Goal: Information Seeking & Learning: Check status

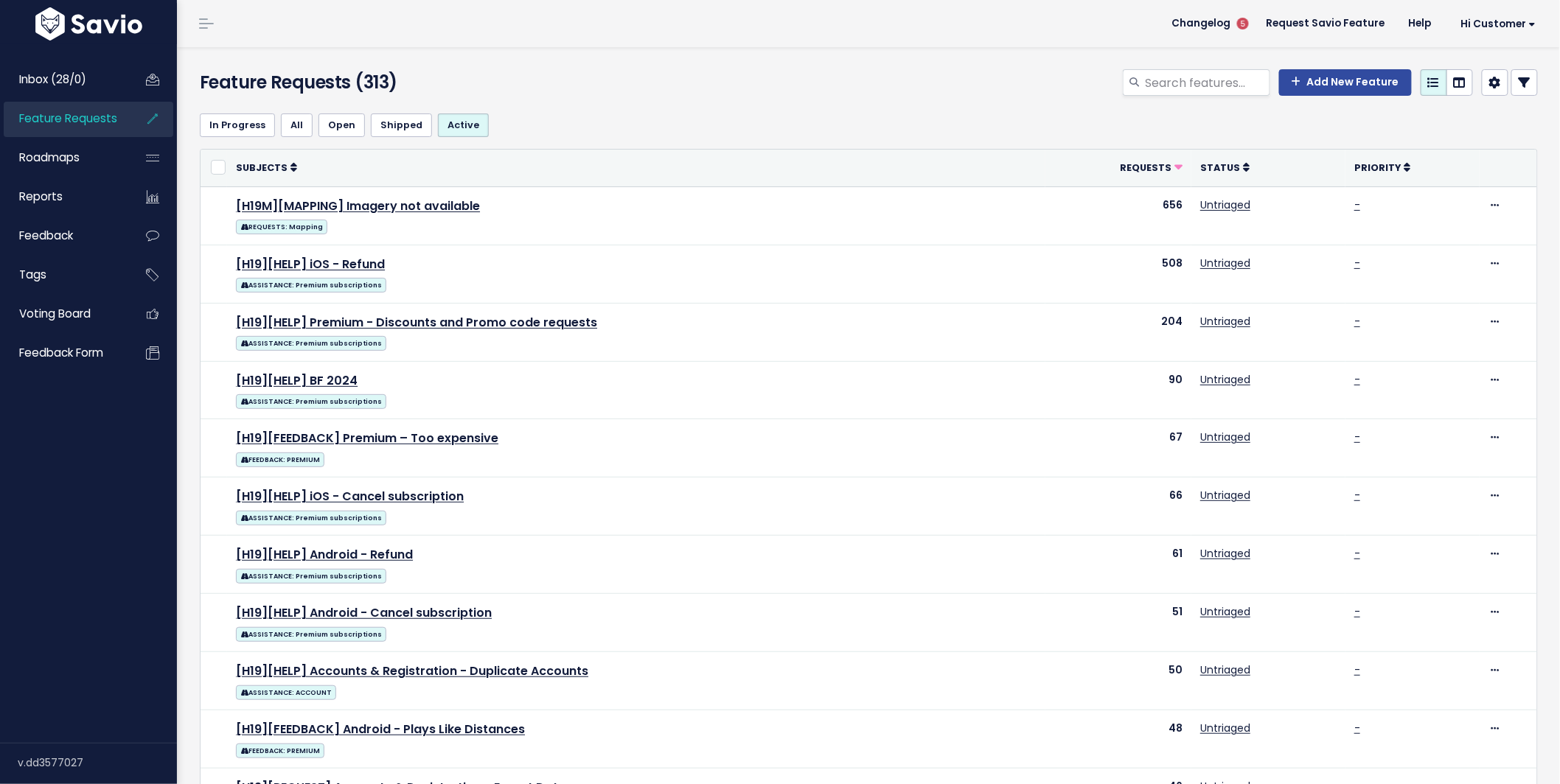
click at [71, 126] on span "Feature Requests" at bounding box center [68, 118] width 98 height 16
click at [83, 115] on span "Feature Requests" at bounding box center [68, 118] width 98 height 16
select select
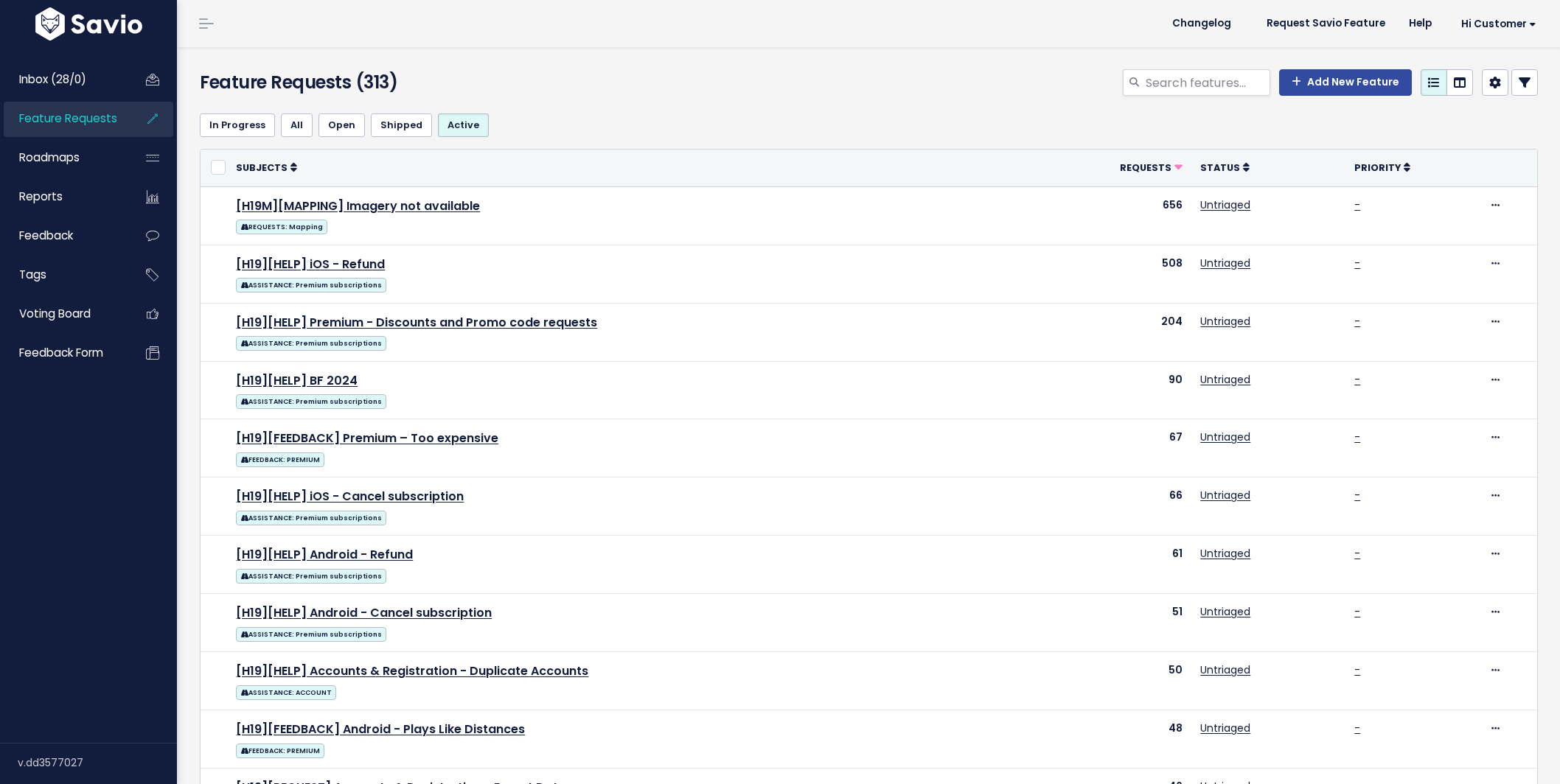
select select
click at [1519, 84] on icon at bounding box center [1524, 83] width 12 height 12
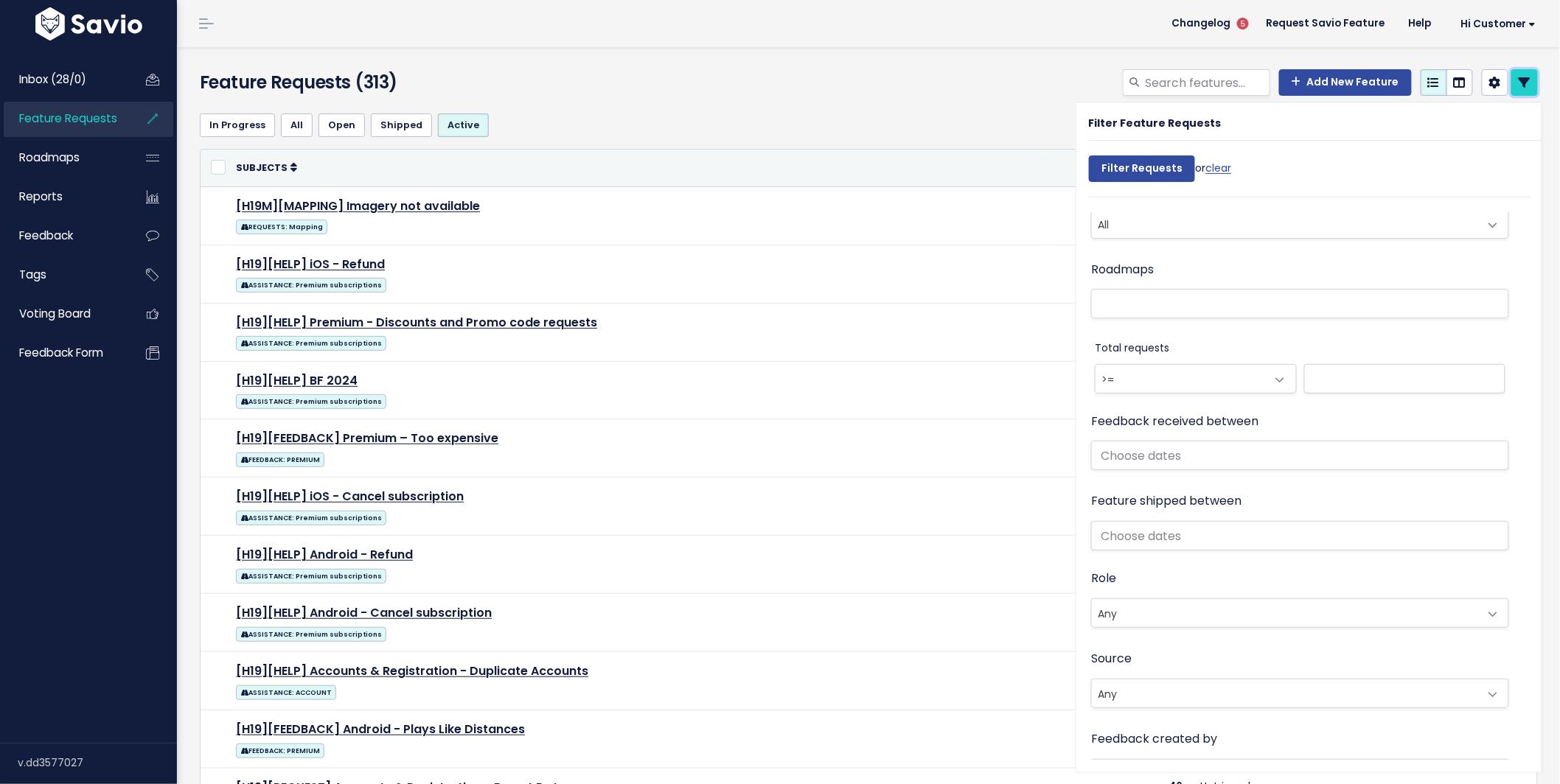
scroll to position [802, 0]
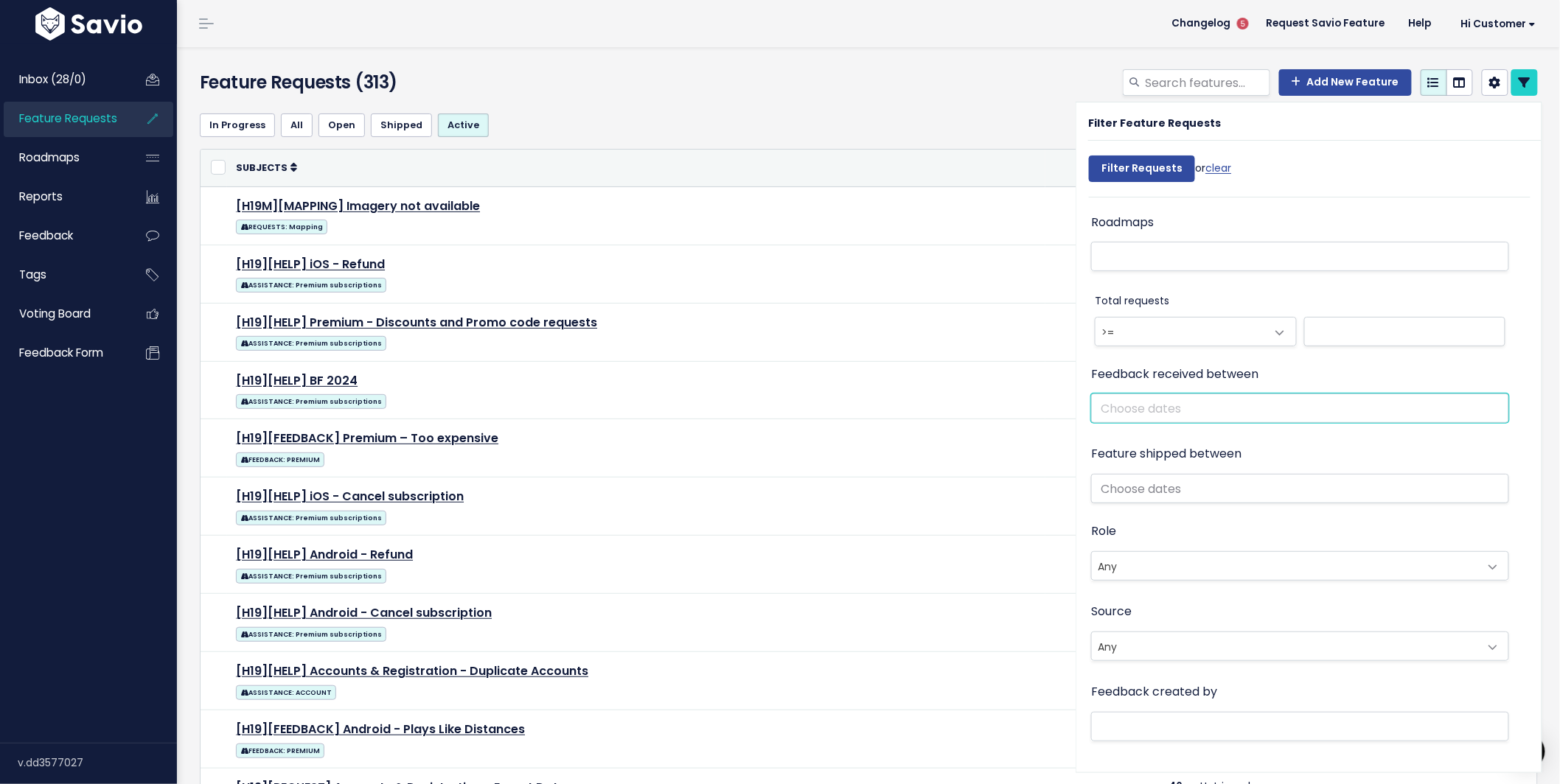
click at [1114, 408] on input "text" at bounding box center [1300, 408] width 418 height 29
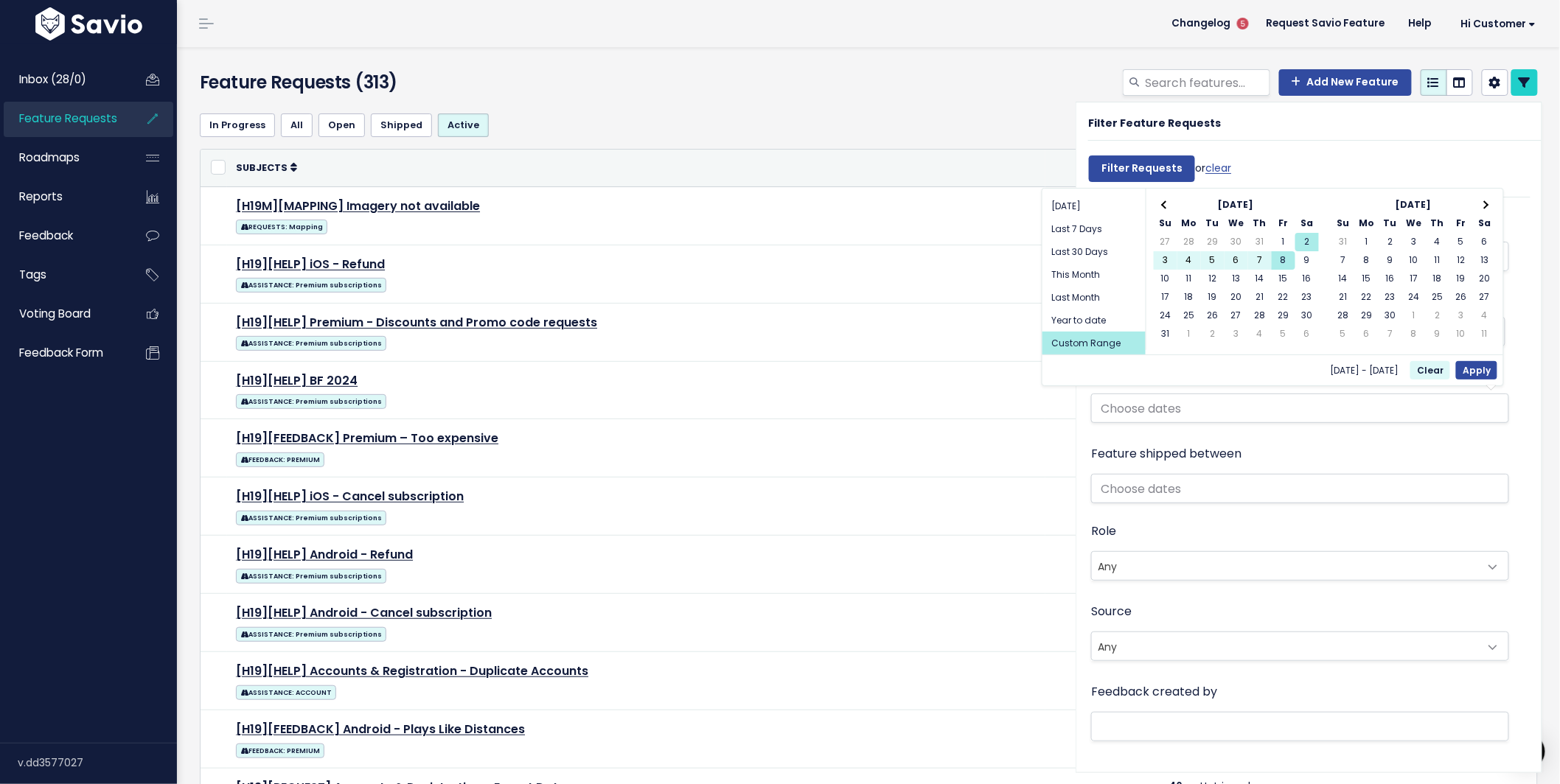
click at [1498, 370] on div "Aug 2 2025 - Aug 8 2025 Clear Apply" at bounding box center [1273, 369] width 461 height 31
click at [1480, 367] on button "Apply" at bounding box center [1477, 370] width 41 height 19
type input "Aug 2 2025 - Aug 8 2025"
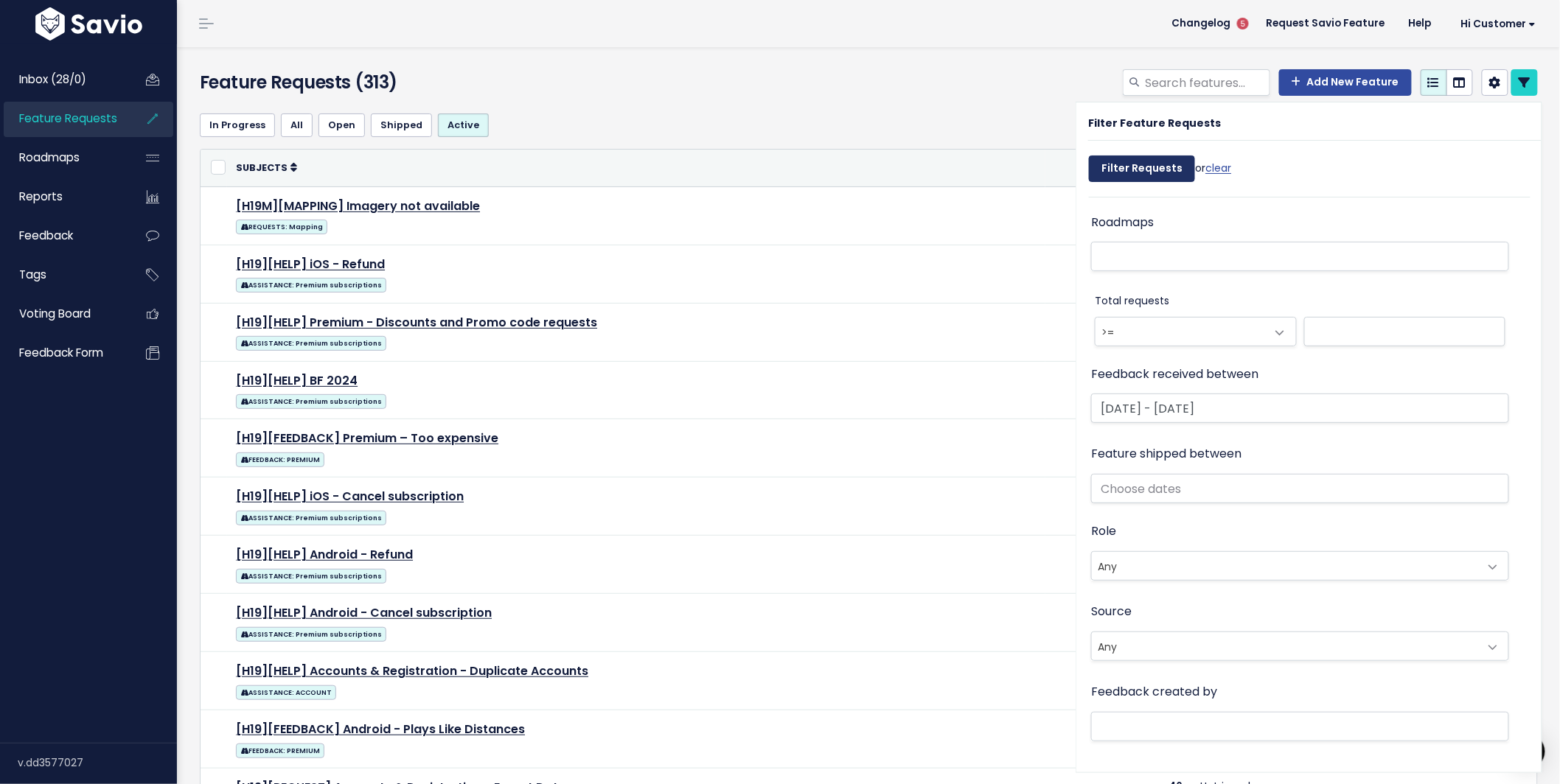
click at [1131, 177] on input "Filter Requests" at bounding box center [1142, 169] width 106 height 26
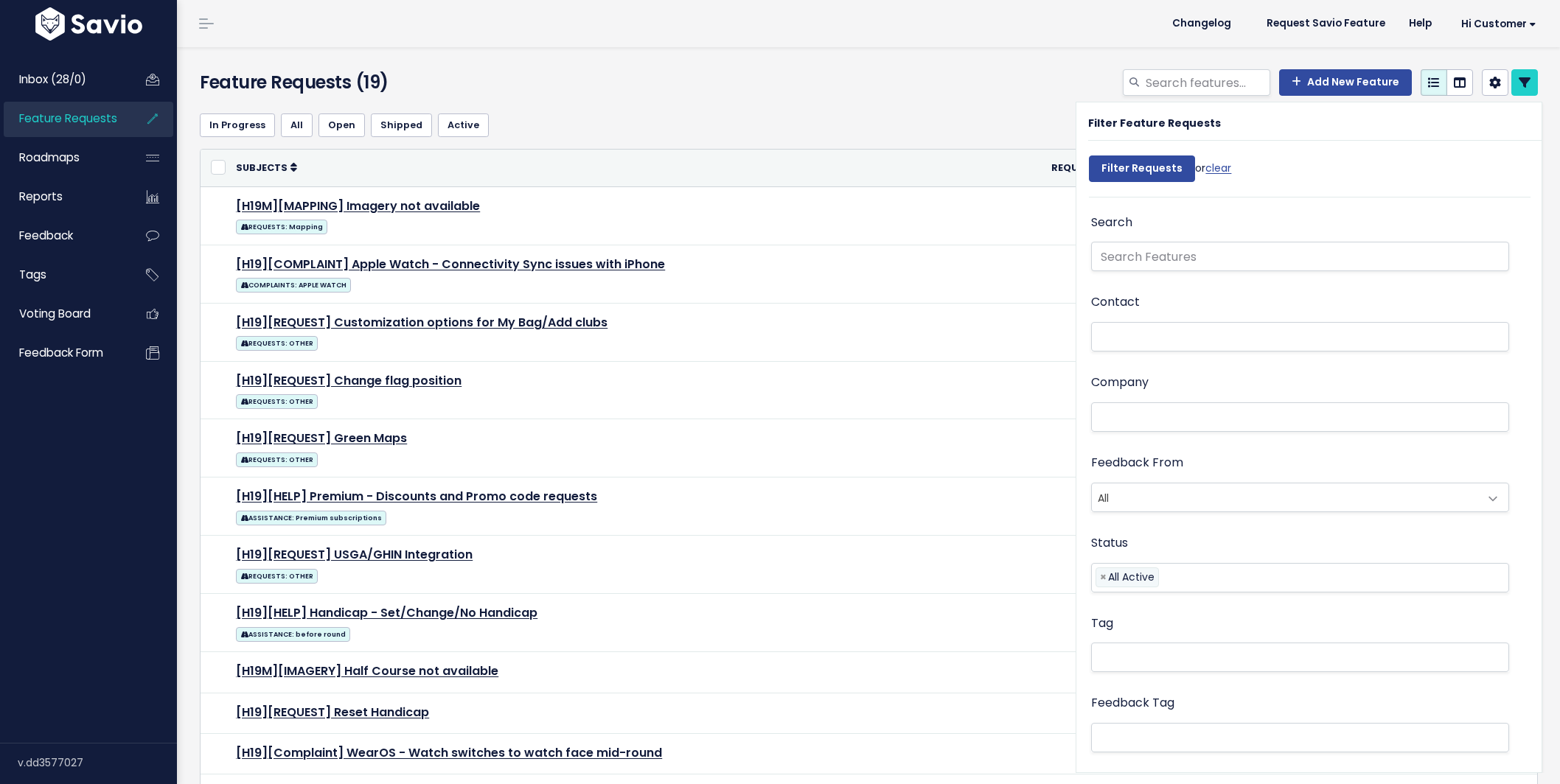
select select
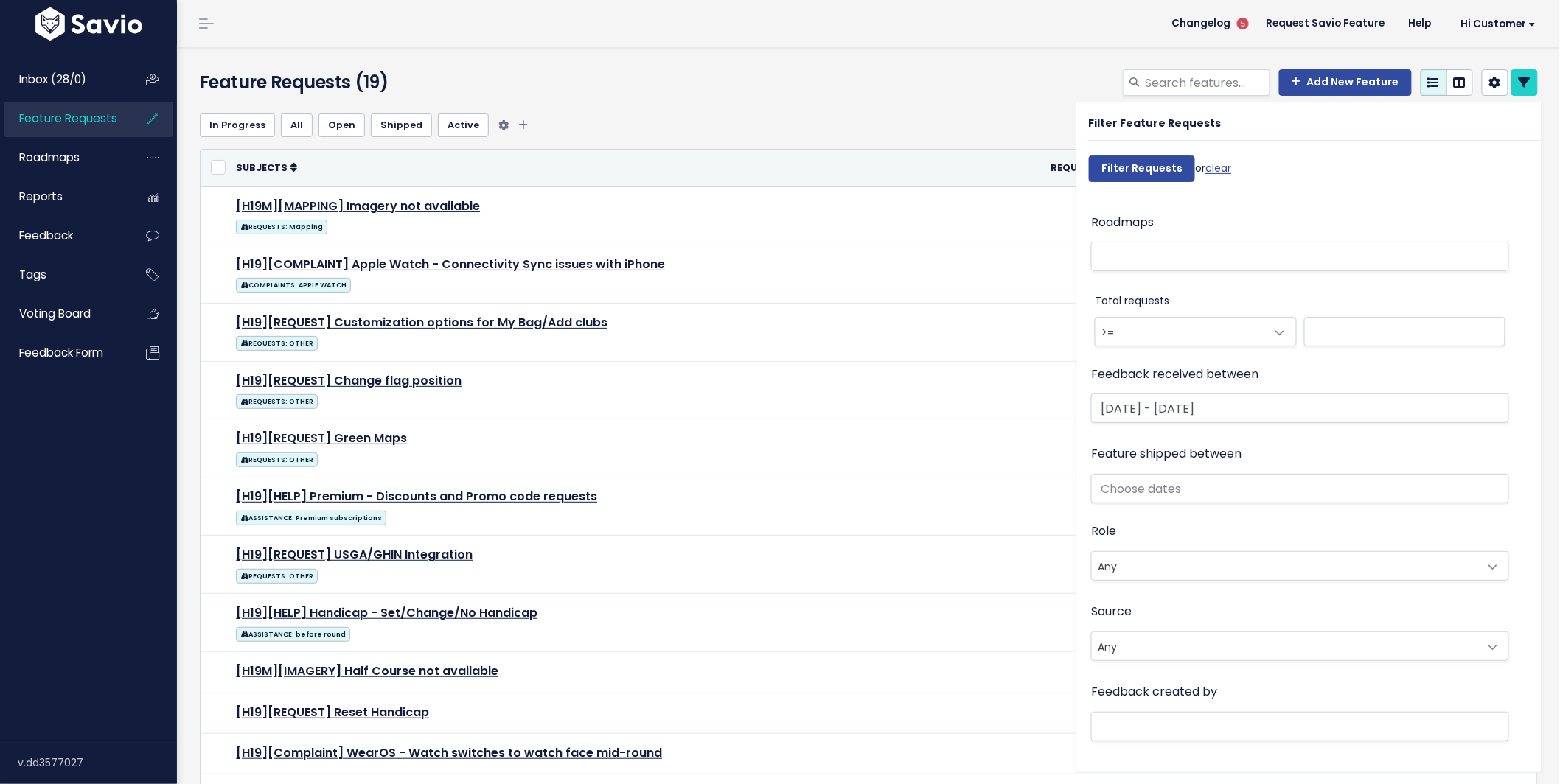
click at [941, 126] on ul "In Progress All Open Shipped Active" at bounding box center [869, 125] width 1339 height 23
click at [1519, 81] on link at bounding box center [1524, 83] width 26 height 26
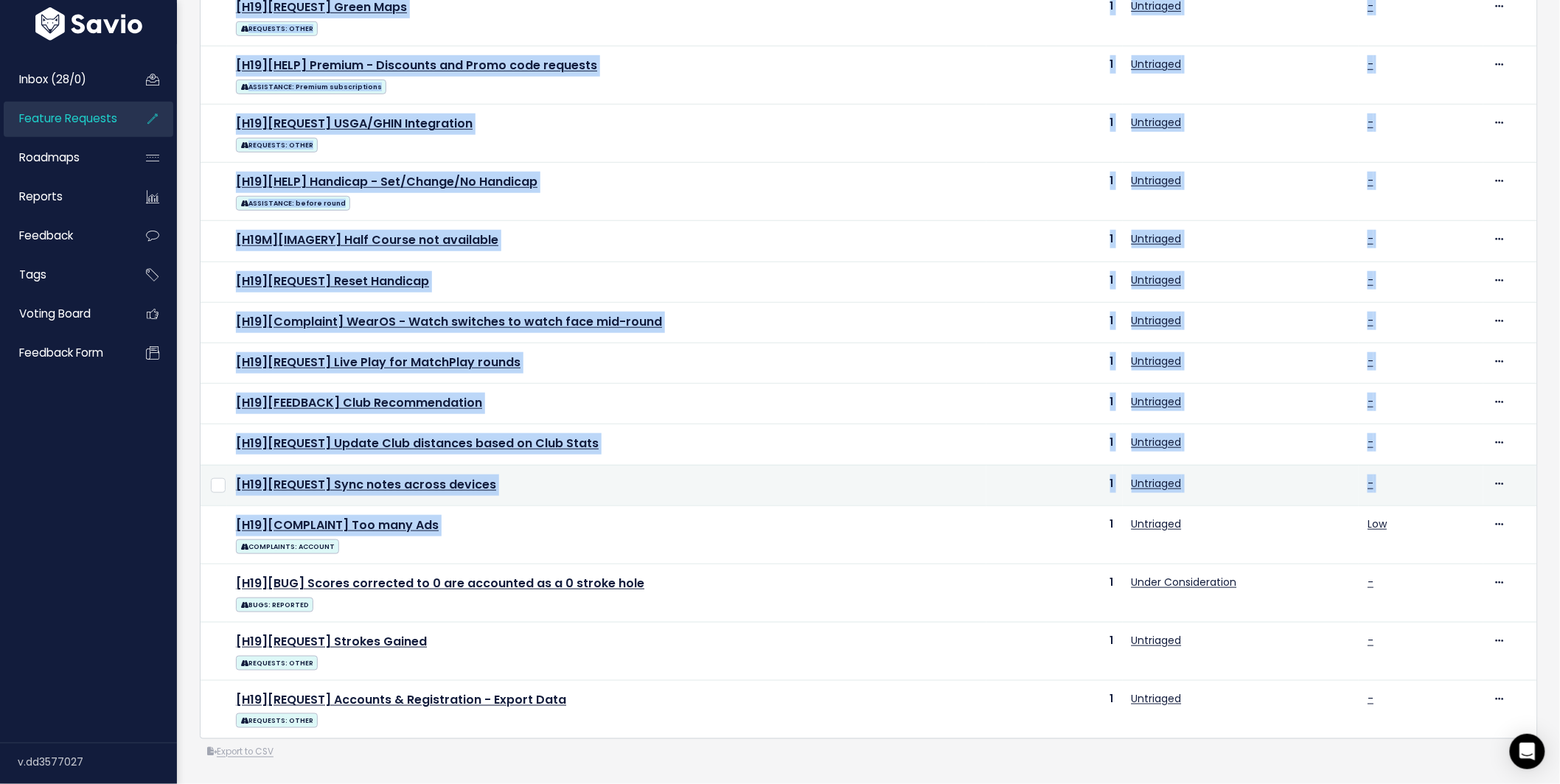
scroll to position [459, 0]
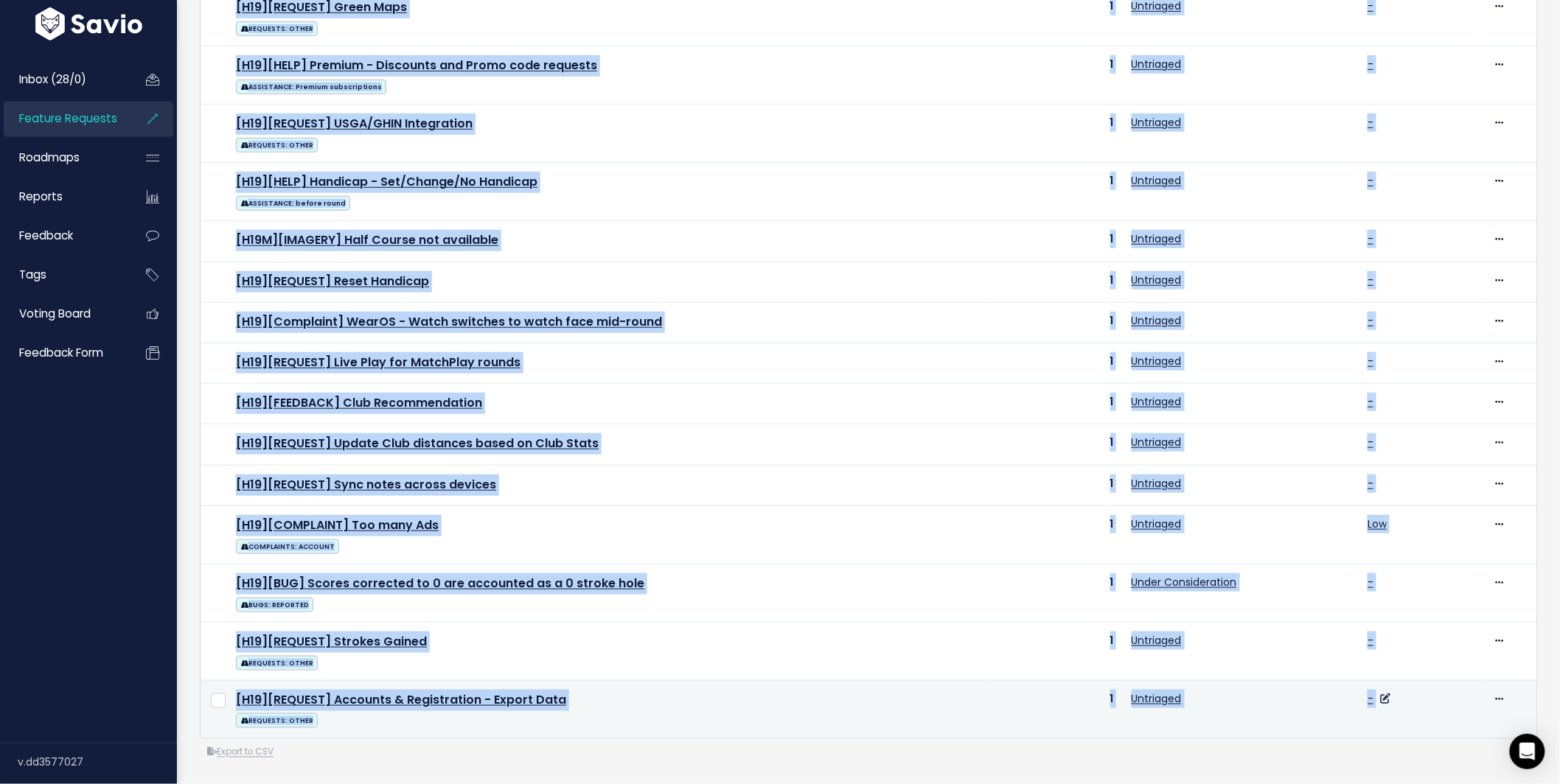
drag, startPoint x: 226, startPoint y: 85, endPoint x: 1371, endPoint y: 671, distance: 1286.2
click at [1371, 671] on tbody "[H19M][MAPPING] Imagery not available REQUESTS: Mapping 20 Untriaged - Edit Upv…" at bounding box center [869, 247] width 1337 height 984
copy tbody "[H19M][MAPPING] Imagery not available REQUESTS: Mapping 20 Untriaged - Edit Upv…"
